Goal: Navigation & Orientation: Find specific page/section

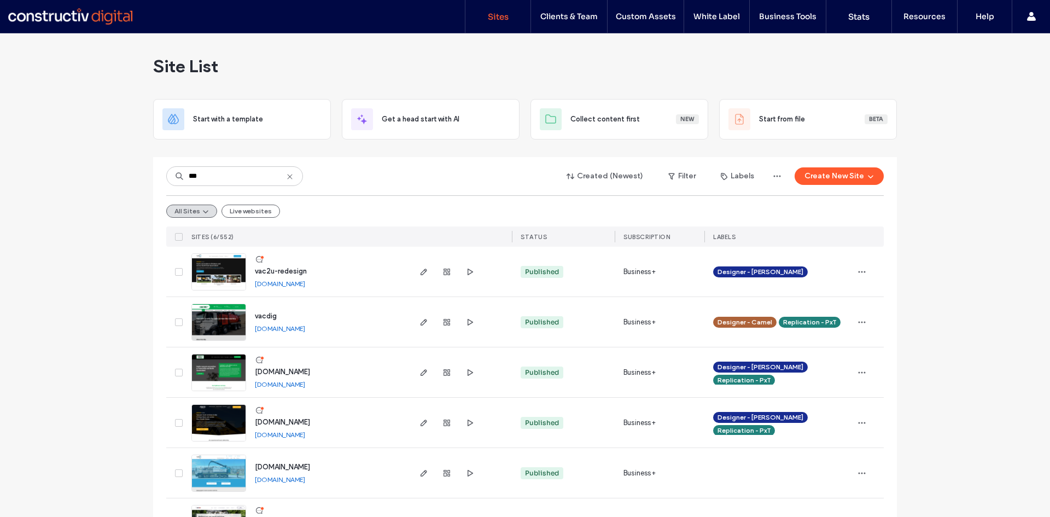
click at [139, 169] on div "Site List Start with a template Get a head start with AI Collect content first …" at bounding box center [525, 297] width 1050 height 528
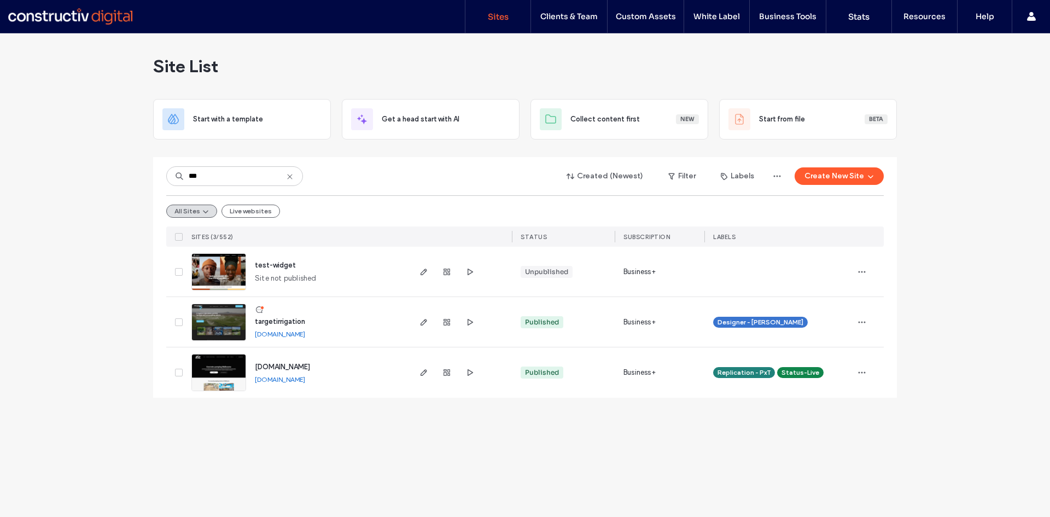
drag, startPoint x: 226, startPoint y: 371, endPoint x: 227, endPoint y: 243, distance: 128.6
click at [226, 372] on link at bounding box center [218, 372] width 55 height 37
drag, startPoint x: 207, startPoint y: 169, endPoint x: 162, endPoint y: 172, distance: 45.0
click at [163, 172] on div "*** Created (Newest) Filter Labels Create New Site All Sites Live websites SITE…" at bounding box center [525, 277] width 744 height 241
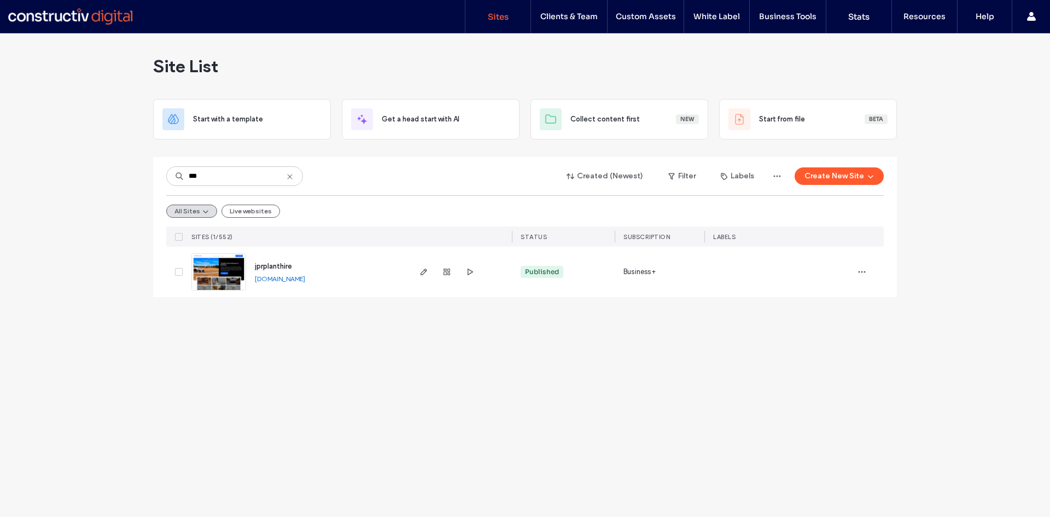
click at [217, 270] on img at bounding box center [219, 291] width 54 height 74
click at [129, 172] on div "Site List Start with a template Get a head start with AI Collect content first …" at bounding box center [525, 275] width 1050 height 484
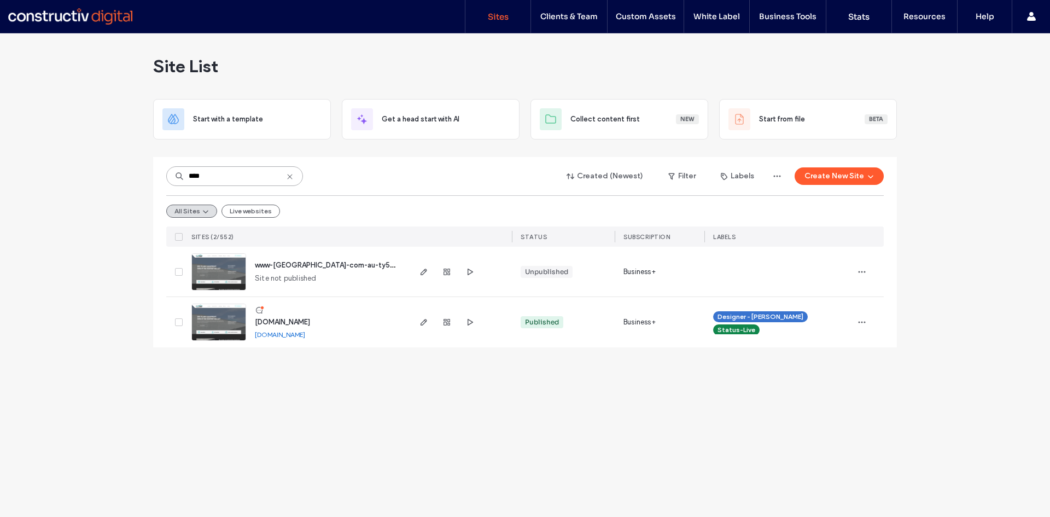
type input "****"
click at [221, 320] on img at bounding box center [219, 341] width 54 height 74
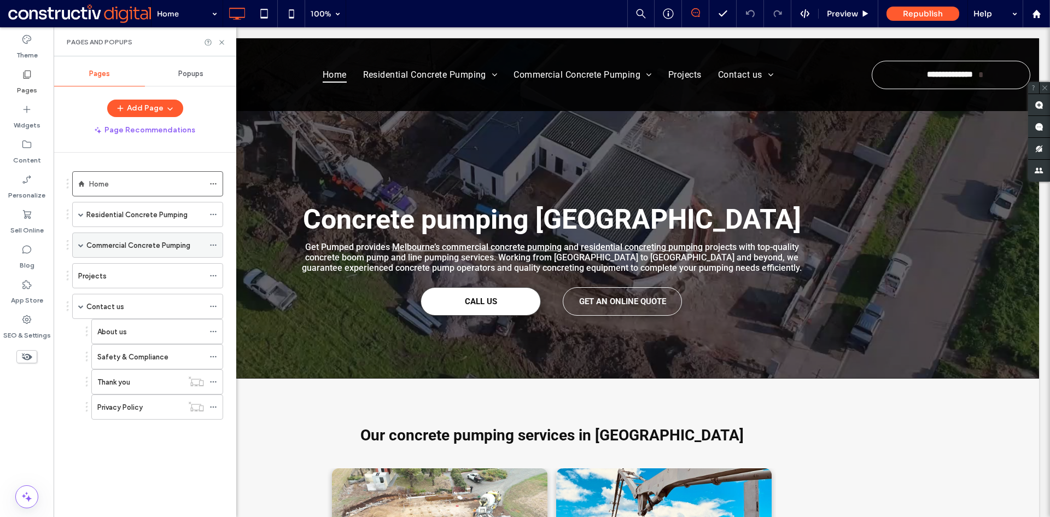
click at [79, 246] on span at bounding box center [80, 244] width 5 height 5
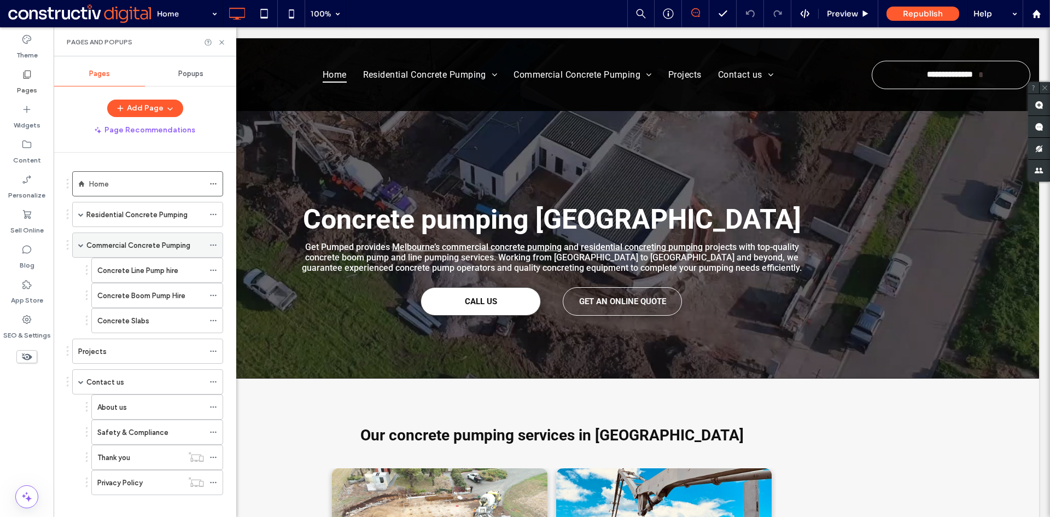
click at [79, 246] on span at bounding box center [80, 244] width 5 height 5
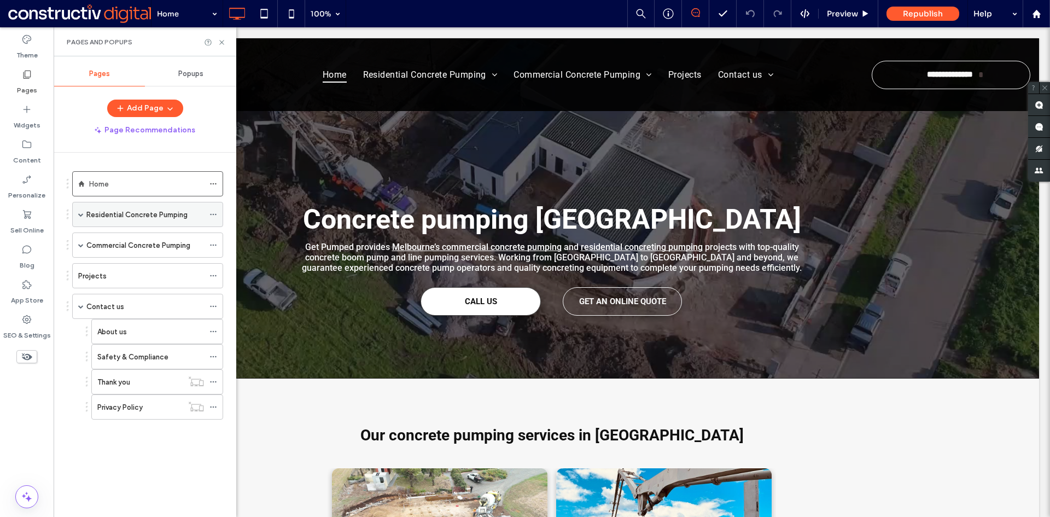
click at [82, 216] on span at bounding box center [80, 214] width 5 height 5
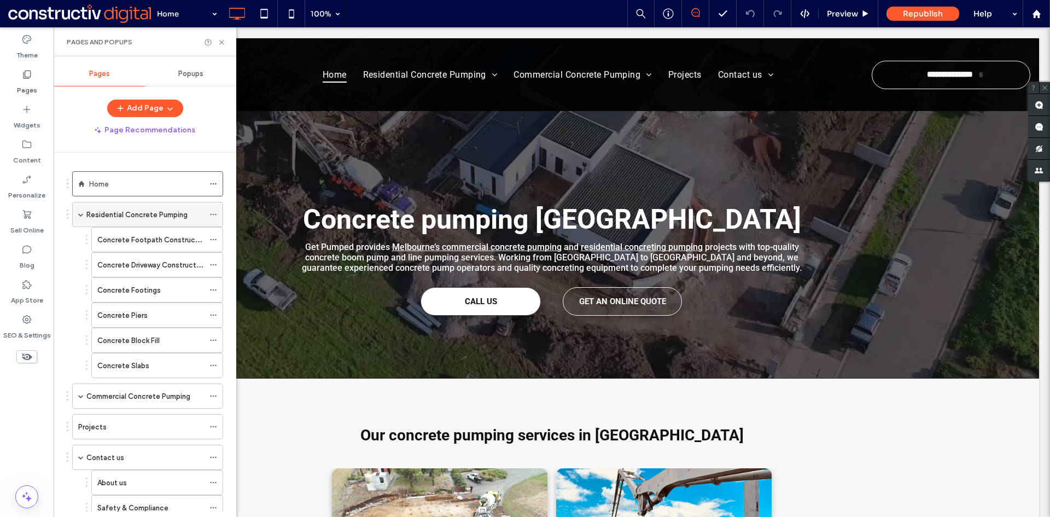
click at [81, 215] on span at bounding box center [80, 214] width 5 height 5
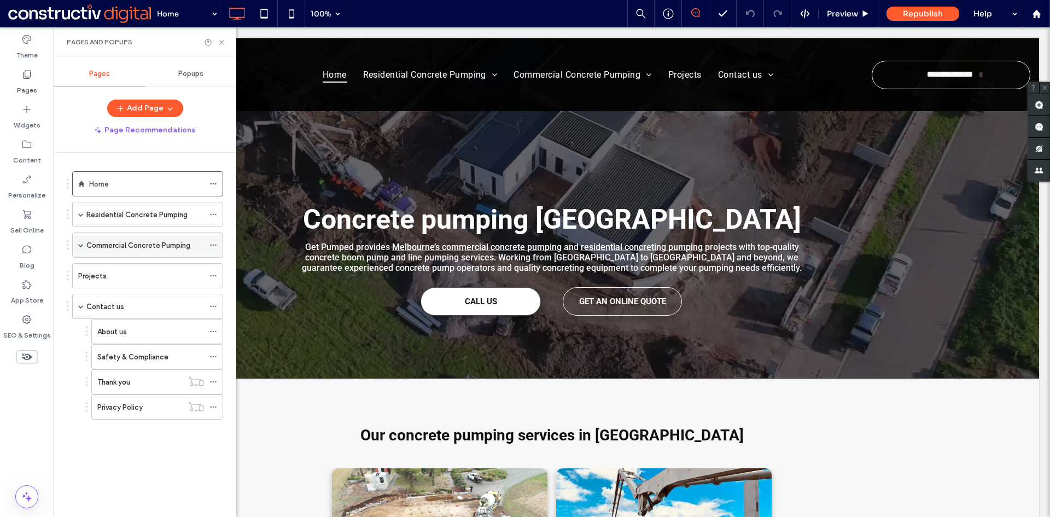
click at [81, 247] on span at bounding box center [80, 244] width 5 height 5
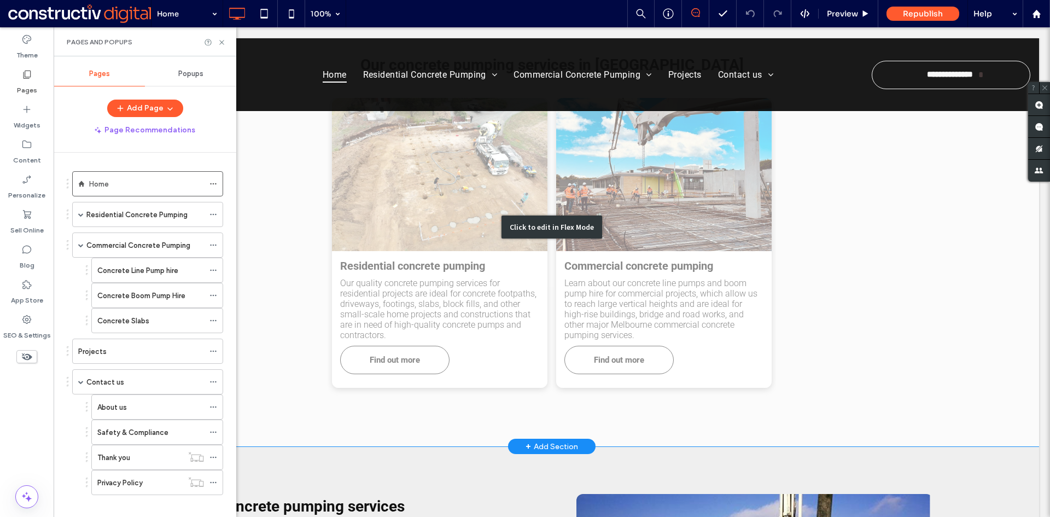
scroll to position [383, 0]
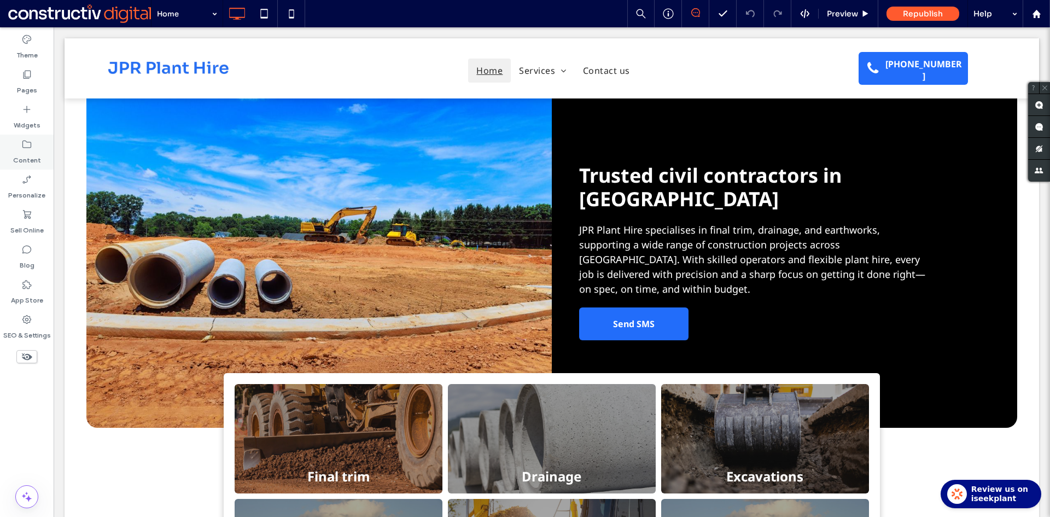
drag, startPoint x: 26, startPoint y: 80, endPoint x: 48, endPoint y: 160, distance: 83.0
click at [26, 80] on label "Pages" at bounding box center [27, 87] width 20 height 15
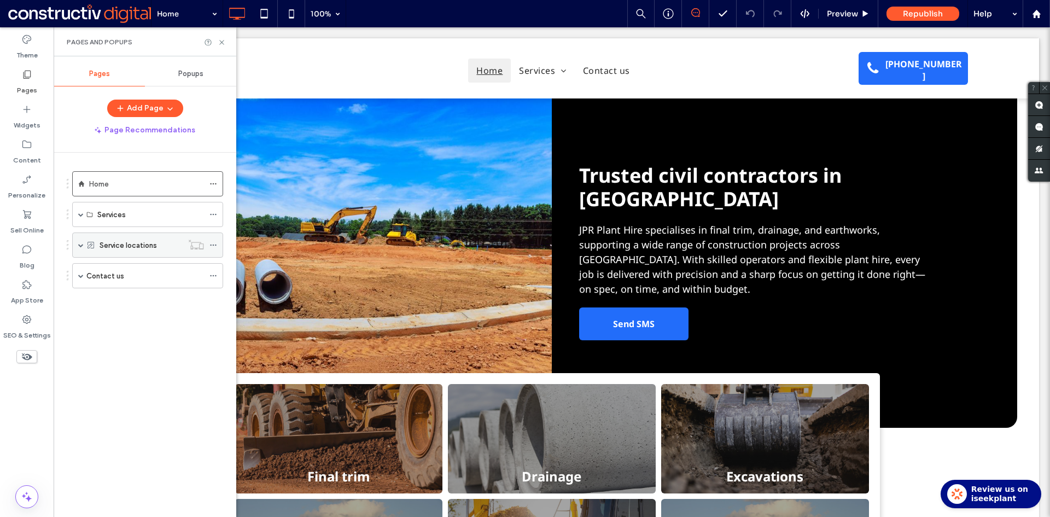
click at [79, 245] on span at bounding box center [80, 244] width 5 height 5
click at [133, 245] on label "Service locations" at bounding box center [128, 245] width 57 height 19
click at [133, 245] on div at bounding box center [525, 258] width 1050 height 517
click at [131, 246] on label "Service locations" at bounding box center [128, 245] width 57 height 19
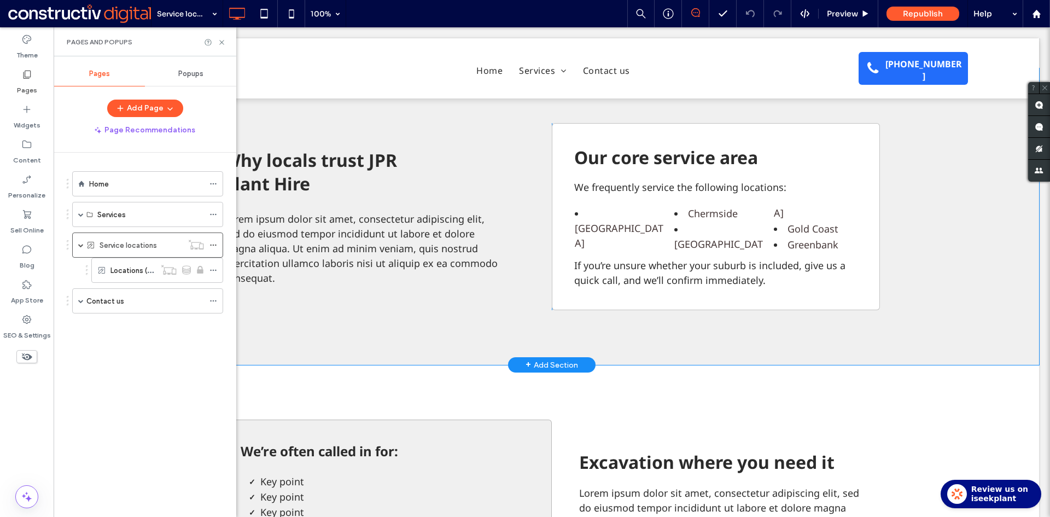
scroll to position [383, 0]
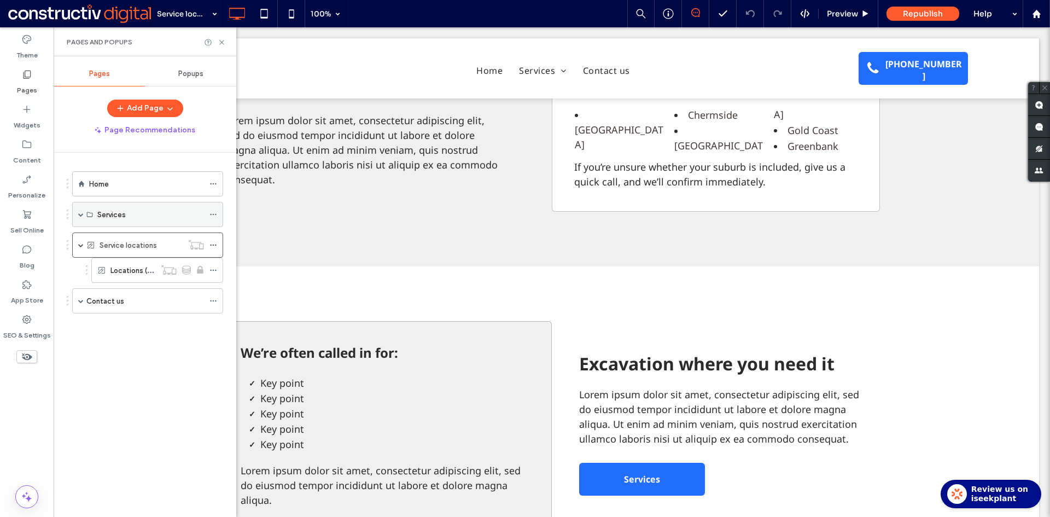
click at [79, 213] on span at bounding box center [80, 214] width 5 height 5
click at [113, 215] on label "Services" at bounding box center [111, 214] width 28 height 19
click at [148, 213] on div "Services" at bounding box center [150, 214] width 107 height 12
click at [129, 214] on div "Services" at bounding box center [150, 214] width 107 height 12
click at [140, 210] on div "Services" at bounding box center [150, 214] width 107 height 12
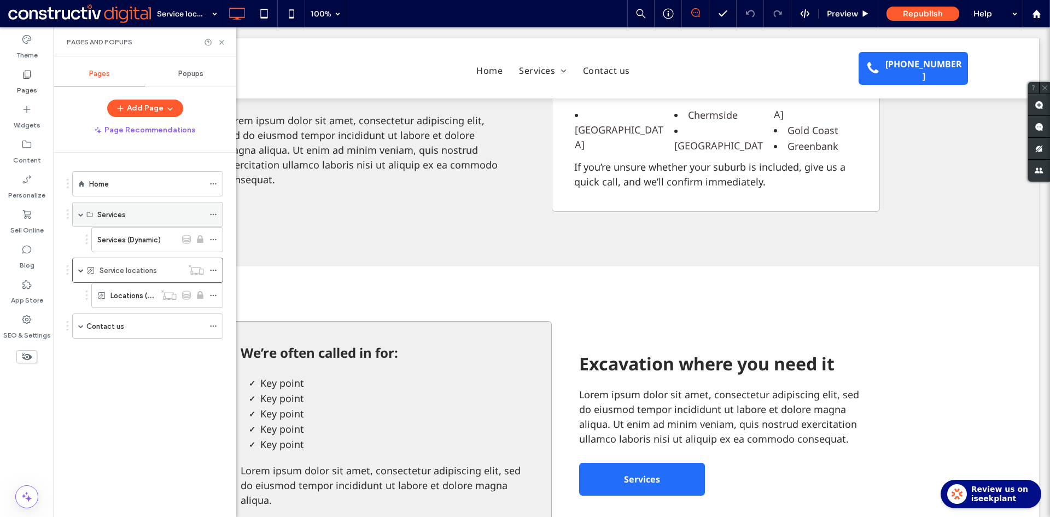
click at [144, 212] on div "Services" at bounding box center [150, 214] width 107 height 12
click at [157, 213] on div "Services" at bounding box center [150, 214] width 107 height 12
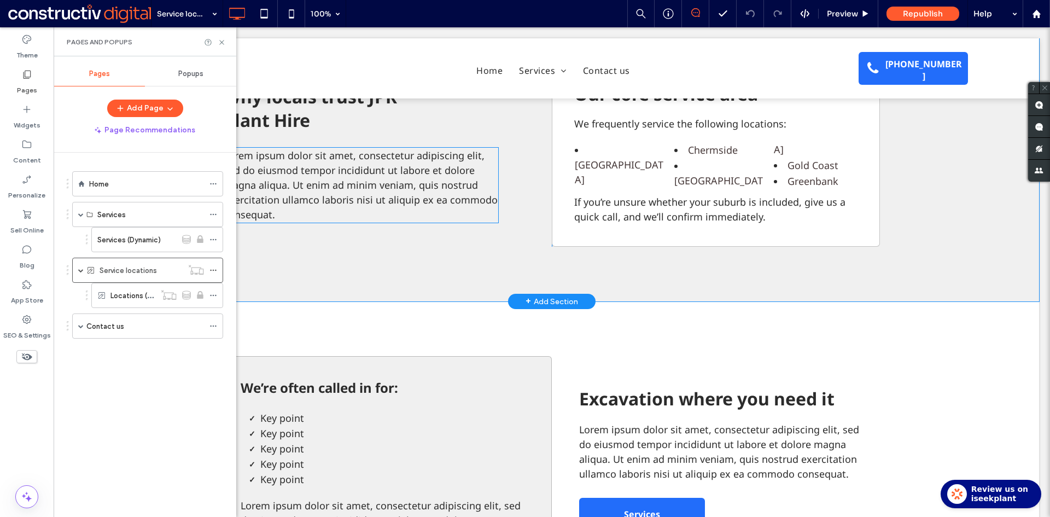
scroll to position [328, 0]
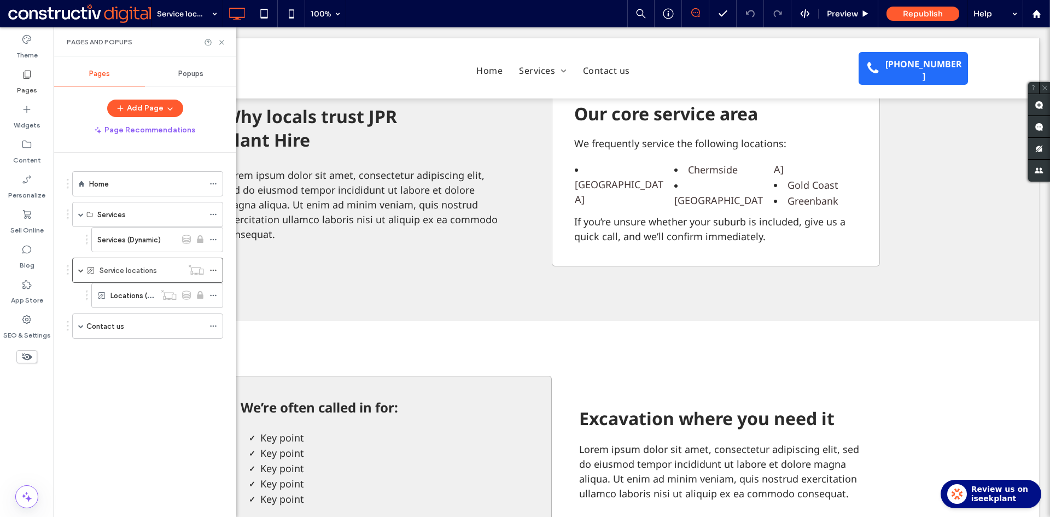
click at [121, 183] on div "Home" at bounding box center [146, 184] width 115 height 12
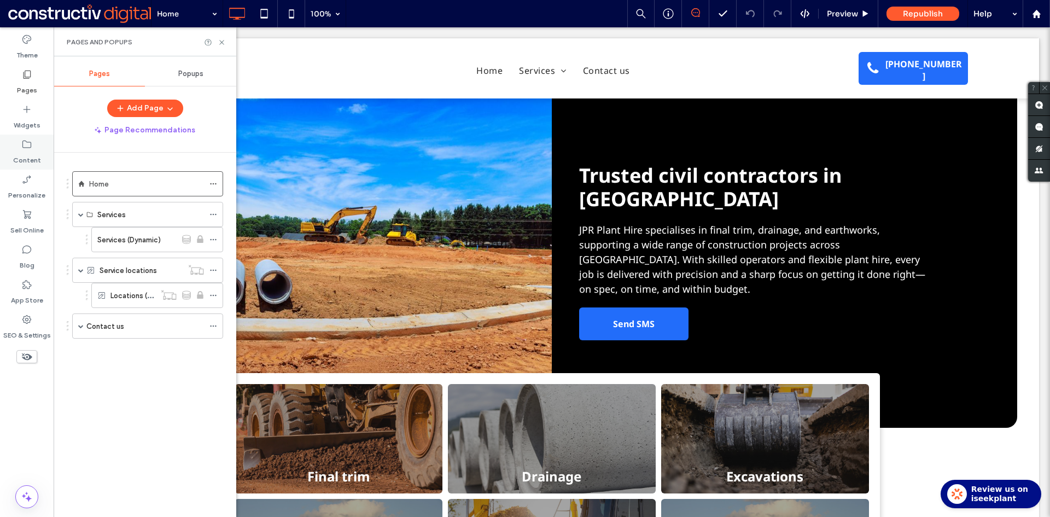
drag, startPoint x: 27, startPoint y: 153, endPoint x: 34, endPoint y: 156, distance: 7.6
click at [27, 153] on label "Content" at bounding box center [27, 157] width 28 height 15
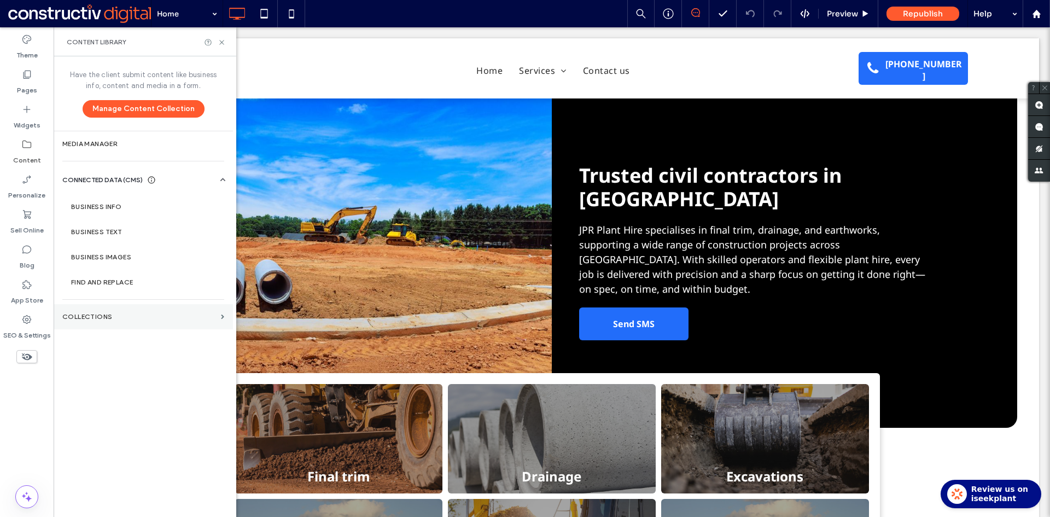
click at [92, 316] on label "Collections" at bounding box center [139, 317] width 154 height 8
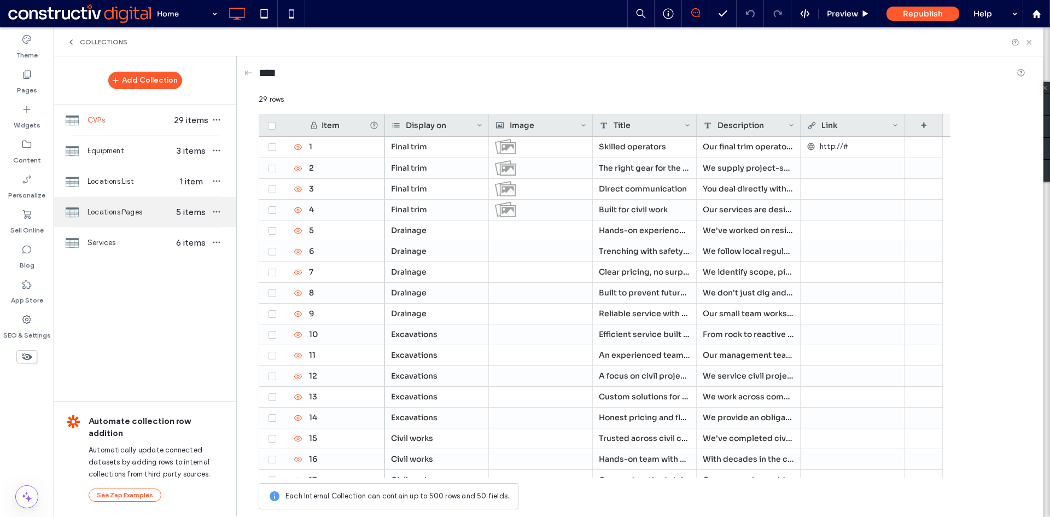
click at [121, 212] on span "Locations:Pages" at bounding box center [130, 212] width 84 height 11
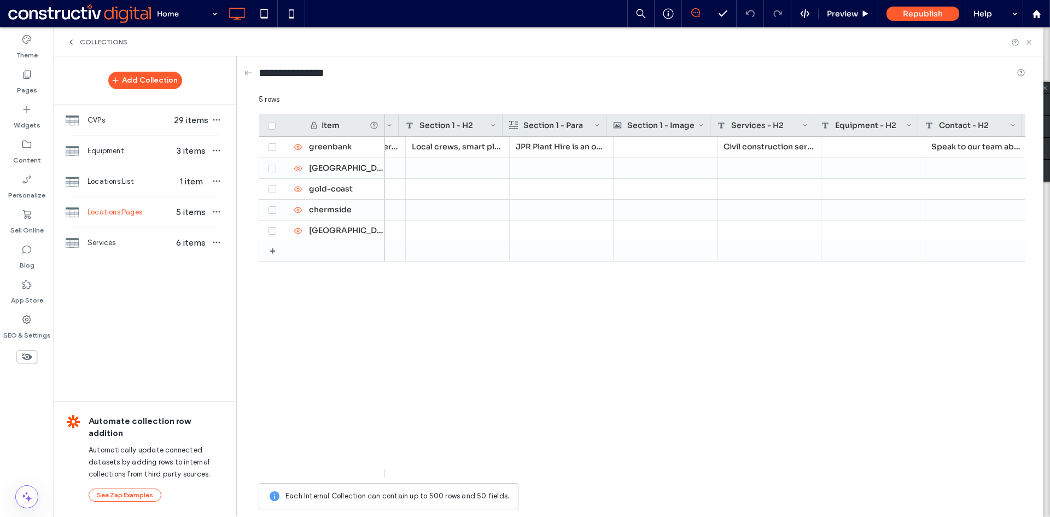
scroll to position [0, 610]
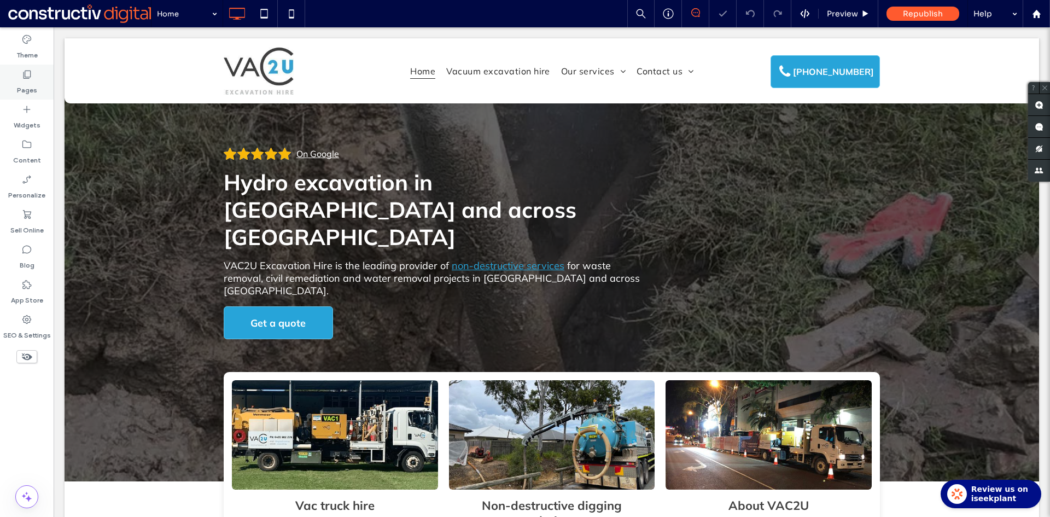
click at [27, 89] on label "Pages" at bounding box center [27, 87] width 20 height 15
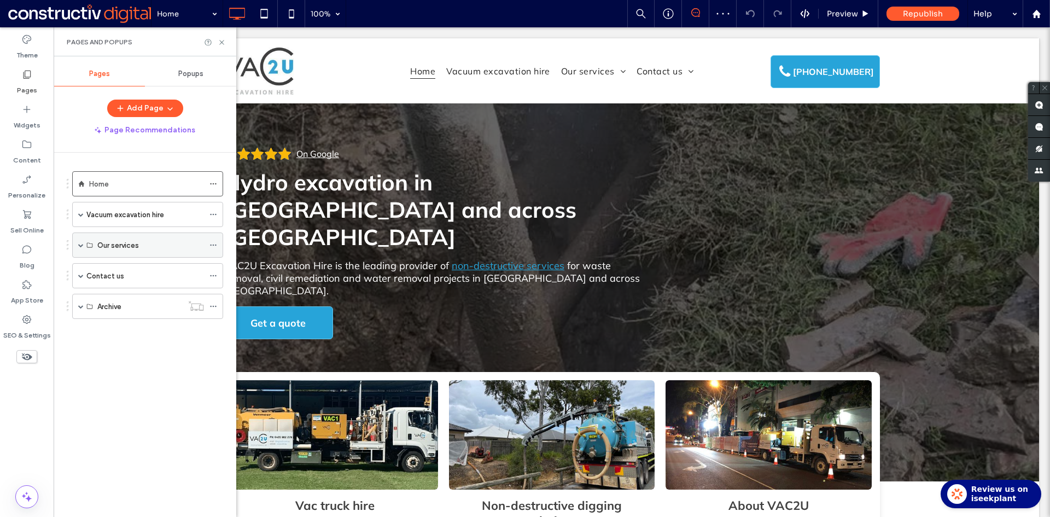
click at [80, 245] on span at bounding box center [80, 244] width 5 height 5
